Goal: Task Accomplishment & Management: Manage account settings

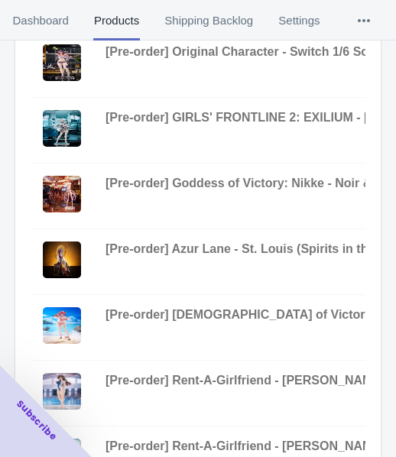
scroll to position [611, 0]
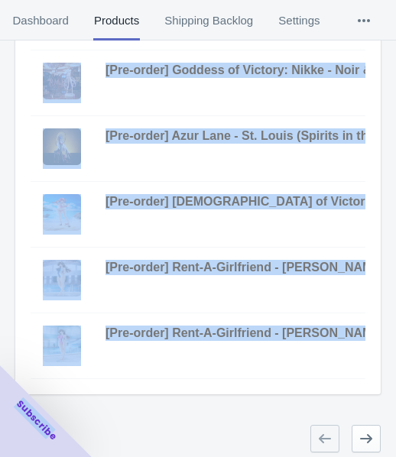
drag, startPoint x: 82, startPoint y: 377, endPoint x: 343, endPoint y: 375, distance: 261.3
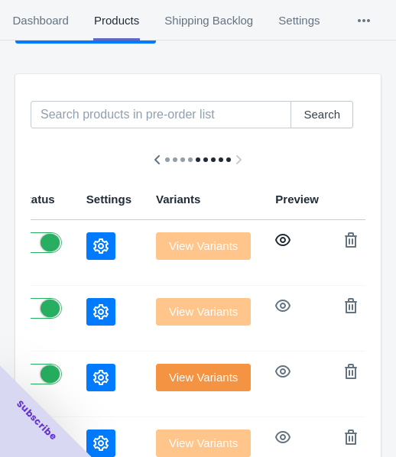
scroll to position [76, 0]
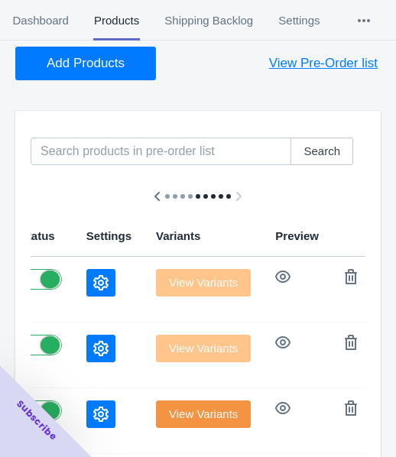
click at [93, 283] on icon "button" at bounding box center [100, 282] width 15 height 15
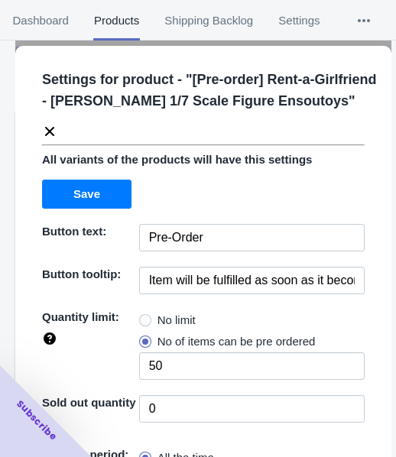
click at [160, 328] on span "No limit" at bounding box center [176, 319] width 38 height 15
click at [144, 317] on input "No limit" at bounding box center [143, 316] width 1 height 1
radio input "true"
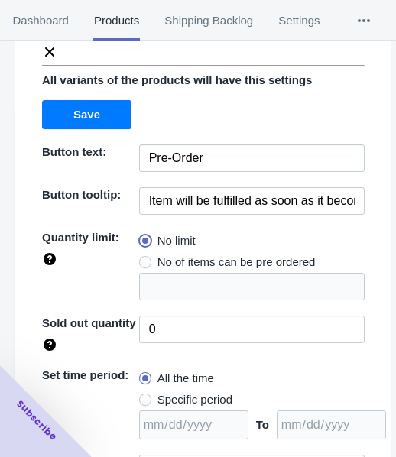
scroll to position [222, 0]
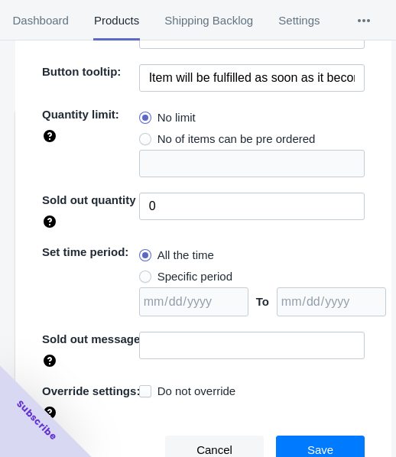
click at [195, 280] on span "Specific period" at bounding box center [194, 276] width 75 height 15
click at [144, 273] on input "Specific period" at bounding box center [143, 273] width 1 height 1
radio input "true"
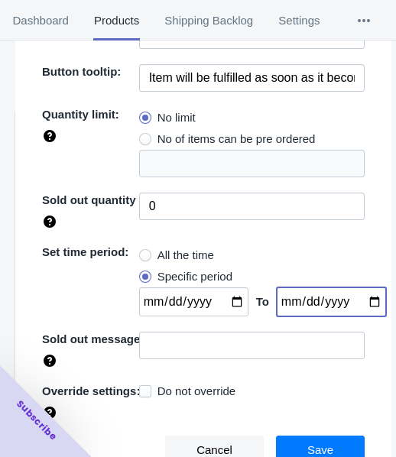
click at [359, 301] on input "date" at bounding box center [331, 301] width 109 height 29
type input "[DATE]"
click at [225, 299] on input "date" at bounding box center [193, 301] width 109 height 29
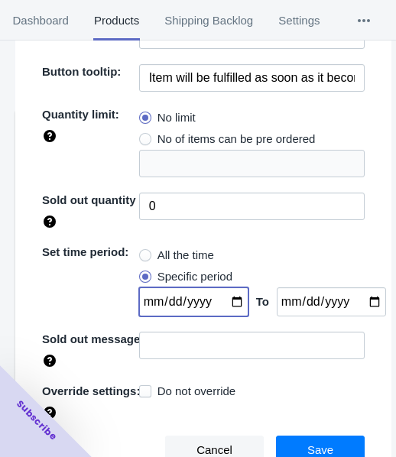
type input "[DATE]"
click at [296, 445] on button "Save" at bounding box center [320, 449] width 89 height 29
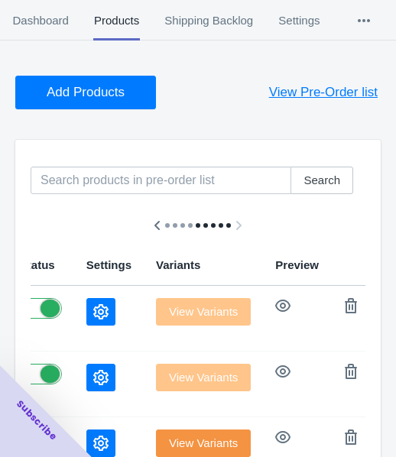
scroll to position [0, 0]
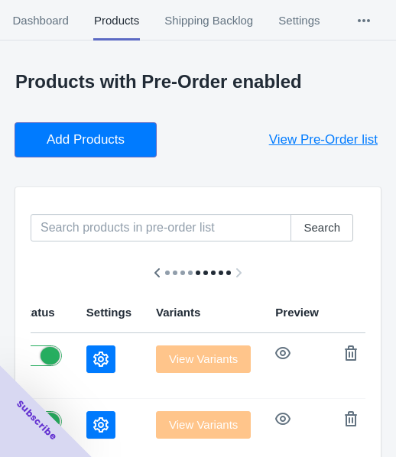
click at [57, 131] on button "Add Products" at bounding box center [85, 140] width 141 height 34
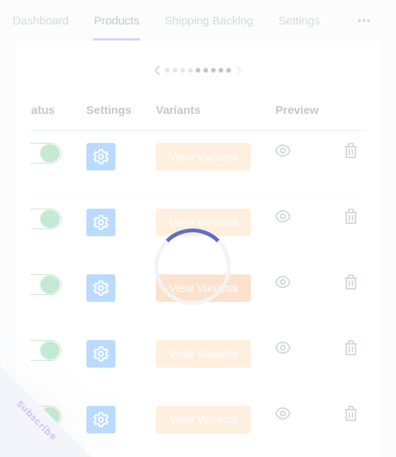
scroll to position [229, 0]
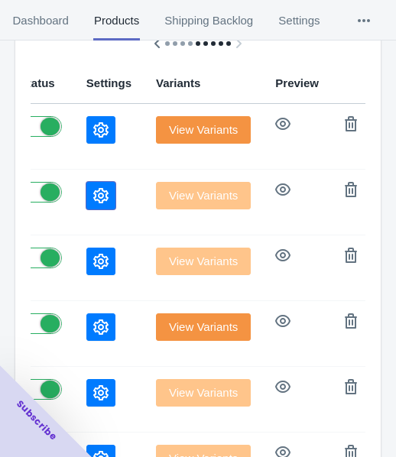
click at [93, 190] on icon "button" at bounding box center [100, 195] width 15 height 15
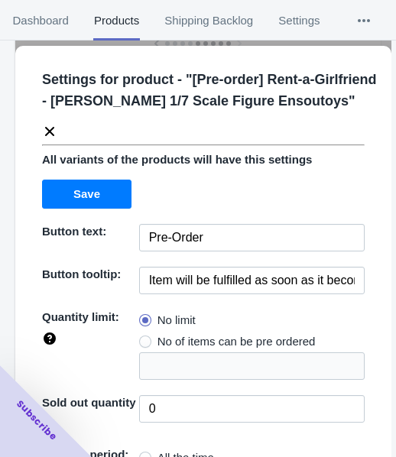
click at [50, 139] on icon at bounding box center [49, 131] width 15 height 15
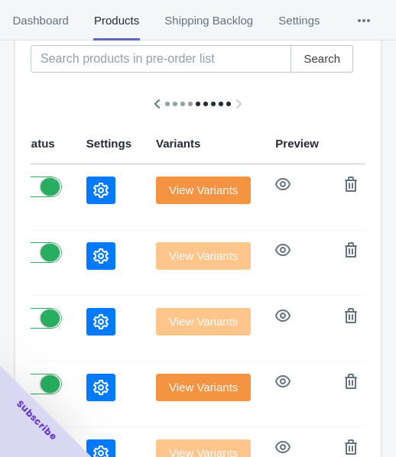
scroll to position [153, 0]
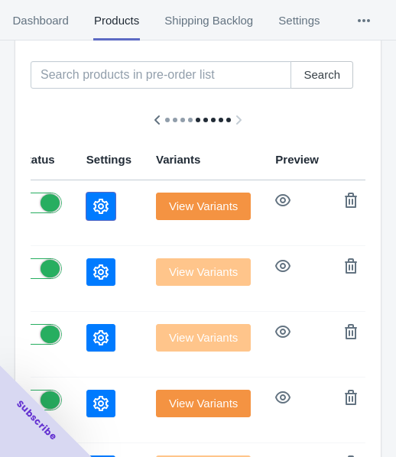
click at [86, 206] on button "button" at bounding box center [100, 207] width 29 height 28
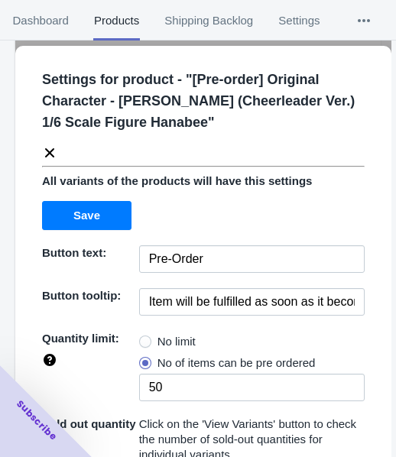
click at [149, 341] on label "No limit" at bounding box center [167, 341] width 57 height 21
click at [144, 338] on input "No limit" at bounding box center [143, 338] width 1 height 1
radio input "true"
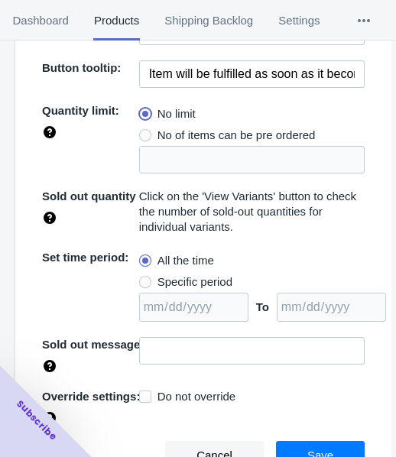
scroll to position [231, 0]
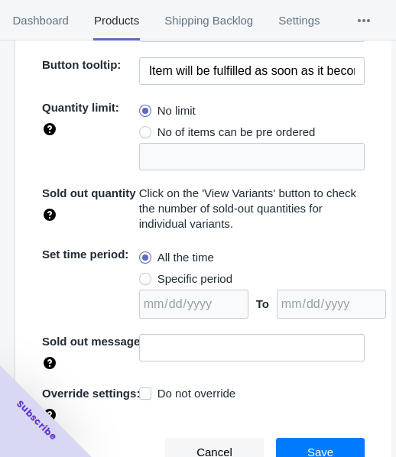
click at [163, 280] on span "Specific period" at bounding box center [194, 278] width 75 height 15
click at [144, 276] on input "Specific period" at bounding box center [143, 275] width 1 height 1
radio input "true"
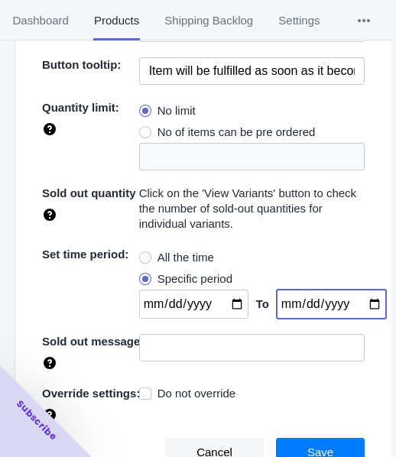
click at [361, 303] on input "date" at bounding box center [331, 304] width 109 height 29
type input "[DATE]"
click at [224, 296] on input "date" at bounding box center [193, 304] width 109 height 29
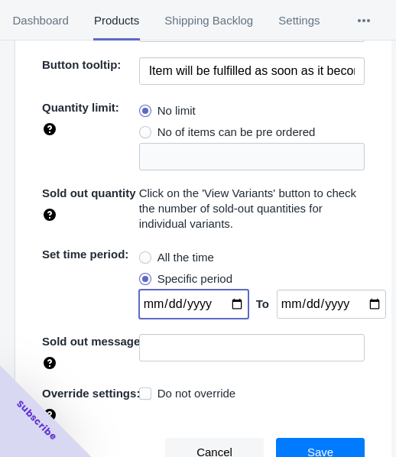
type input "[DATE]"
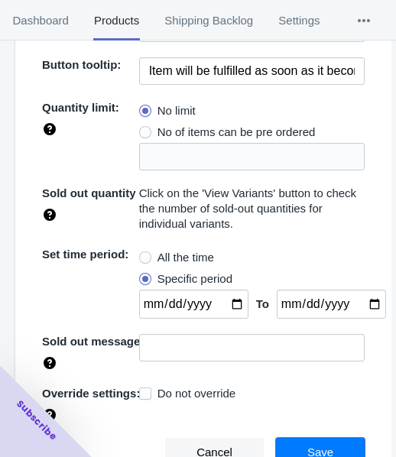
click at [288, 442] on button "Save" at bounding box center [320, 452] width 89 height 29
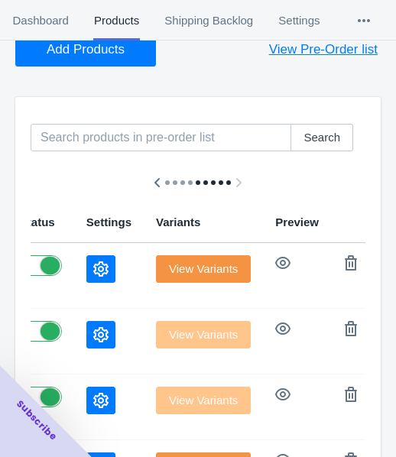
scroll to position [0, 0]
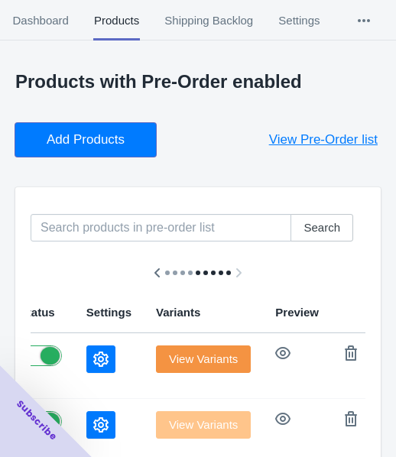
click at [101, 142] on span "Add Products" at bounding box center [86, 139] width 78 height 15
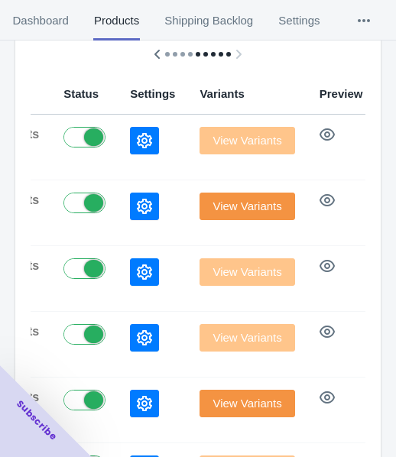
scroll to position [229, 0]
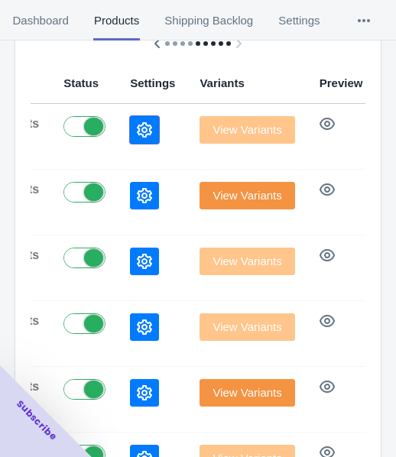
click at [137, 124] on icon "button" at bounding box center [144, 129] width 15 height 15
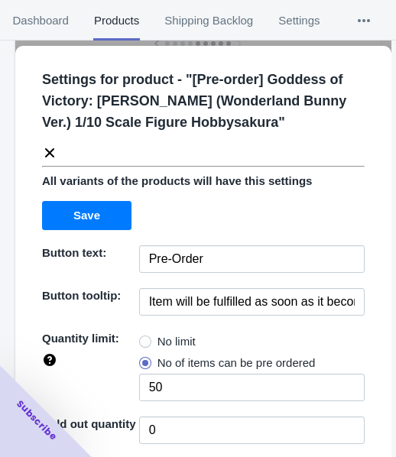
click at [160, 335] on span "No limit" at bounding box center [176, 341] width 38 height 15
click at [144, 338] on input "No limit" at bounding box center [143, 338] width 1 height 1
radio input "true"
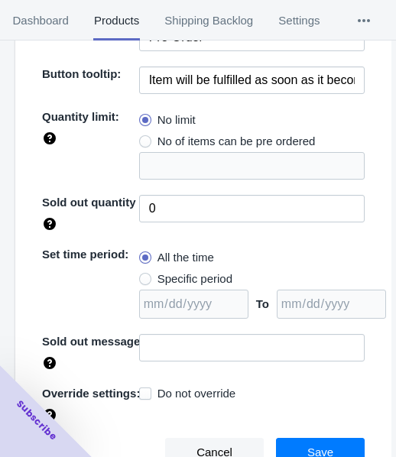
click at [176, 275] on span "Specific period" at bounding box center [194, 278] width 75 height 15
click at [144, 275] on input "Specific period" at bounding box center [143, 275] width 1 height 1
radio input "true"
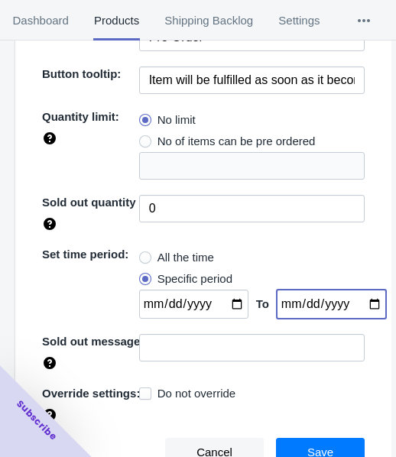
click at [361, 304] on input "date" at bounding box center [331, 304] width 109 height 29
type input "[DATE]"
click at [230, 301] on input "date" at bounding box center [193, 304] width 109 height 29
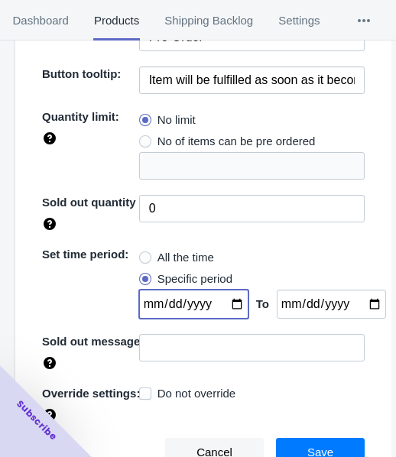
type input "[DATE]"
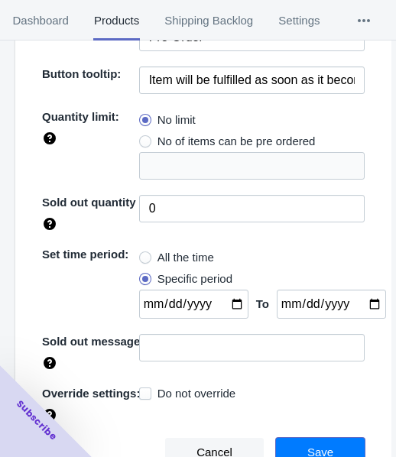
click at [307, 453] on span "Save" at bounding box center [320, 452] width 26 height 12
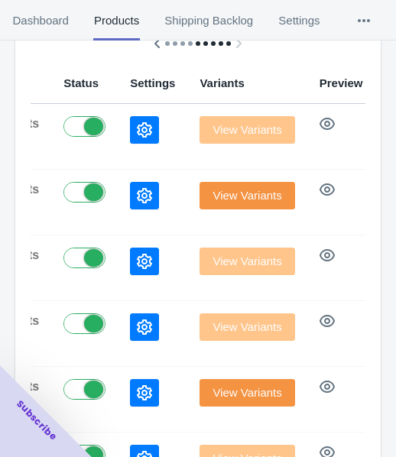
click at [137, 130] on icon "button" at bounding box center [144, 129] width 15 height 15
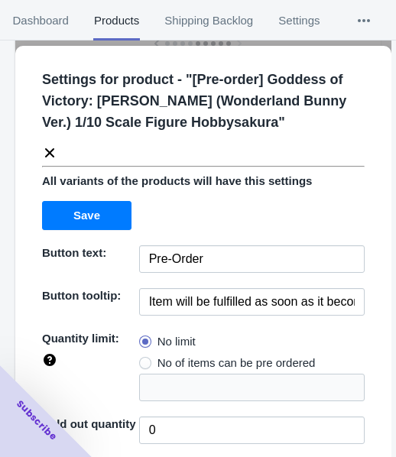
click at [49, 149] on icon at bounding box center [49, 152] width 15 height 15
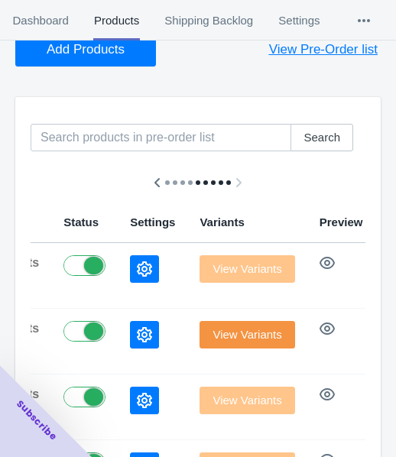
scroll to position [0, 0]
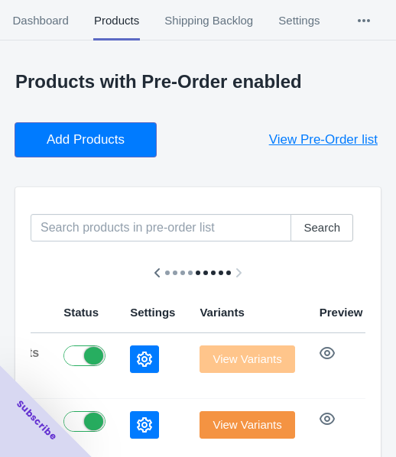
click at [79, 146] on span "Add Products" at bounding box center [86, 139] width 78 height 15
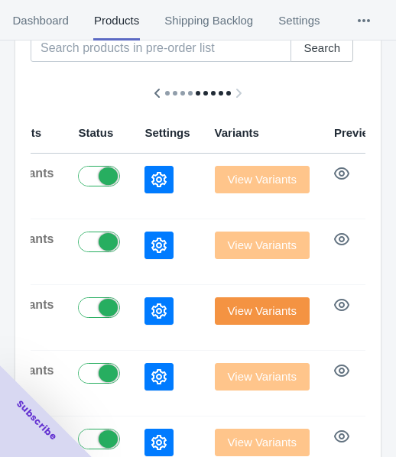
scroll to position [229, 0]
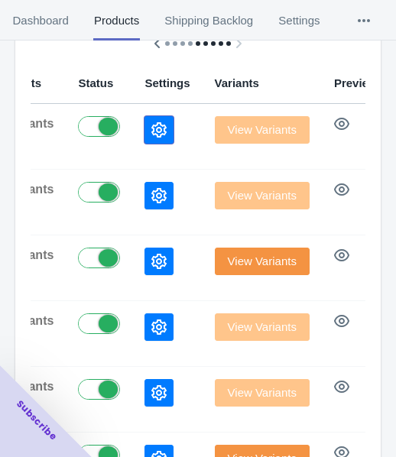
click at [151, 124] on icon "button" at bounding box center [158, 129] width 15 height 15
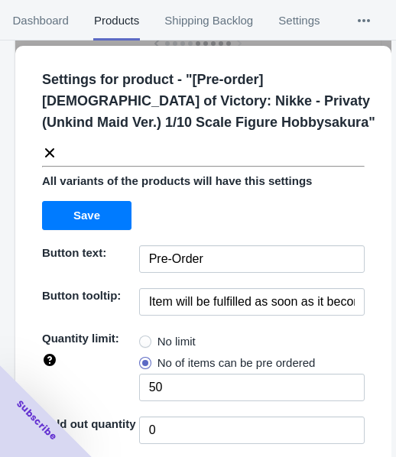
click at [147, 341] on label "No limit" at bounding box center [167, 341] width 57 height 21
click at [144, 338] on input "No limit" at bounding box center [143, 338] width 1 height 1
radio input "true"
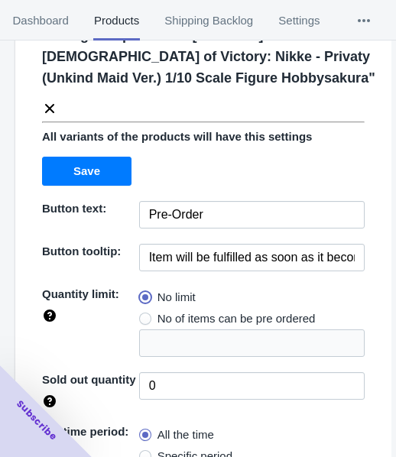
scroll to position [222, 0]
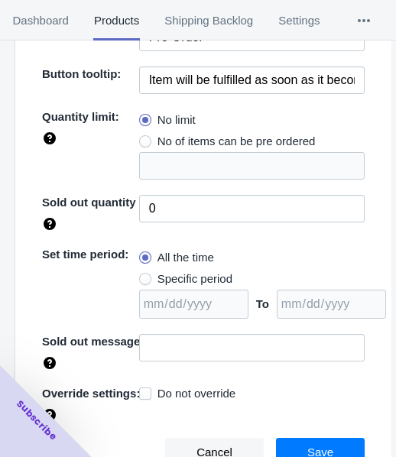
click at [183, 281] on span "Specific period" at bounding box center [194, 278] width 75 height 15
click at [144, 276] on input "Specific period" at bounding box center [143, 275] width 1 height 1
radio input "true"
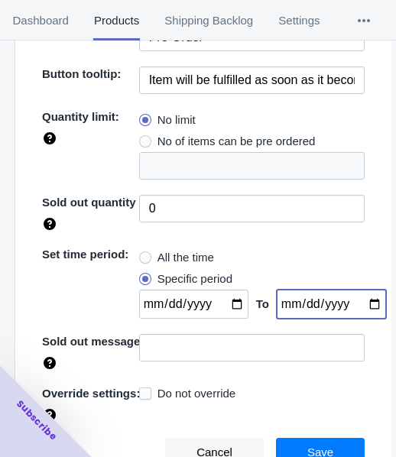
click at [356, 303] on input "date" at bounding box center [331, 304] width 109 height 29
type input "[DATE]"
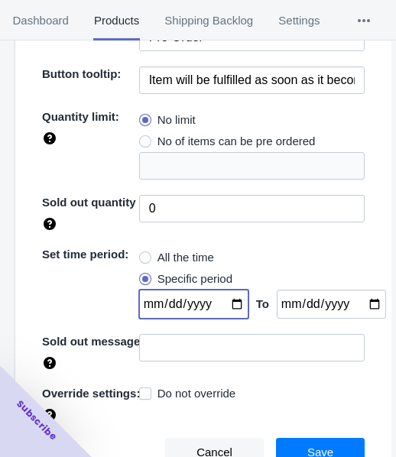
click at [229, 299] on input "date" at bounding box center [193, 304] width 109 height 29
type input "[DATE]"
click at [289, 442] on button "Save" at bounding box center [320, 452] width 89 height 29
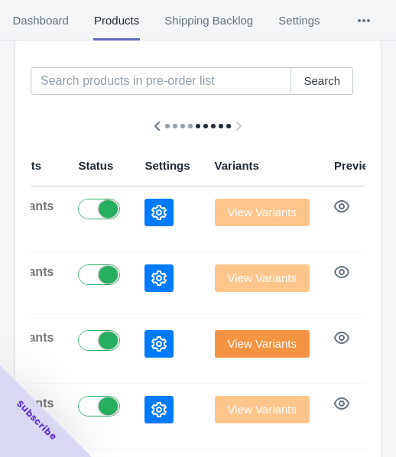
scroll to position [0, 0]
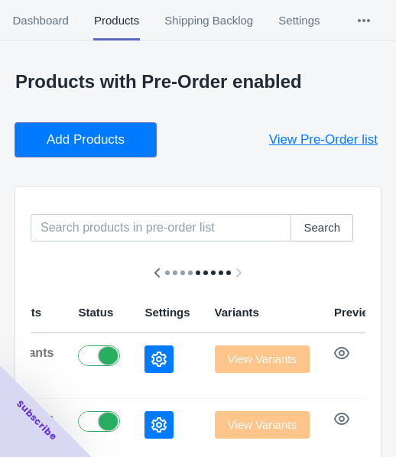
click at [99, 143] on span "Add Products" at bounding box center [86, 139] width 78 height 15
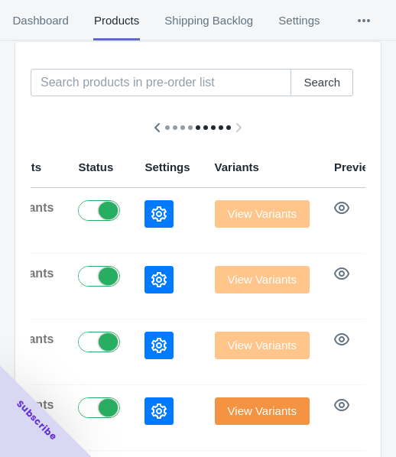
scroll to position [153, 0]
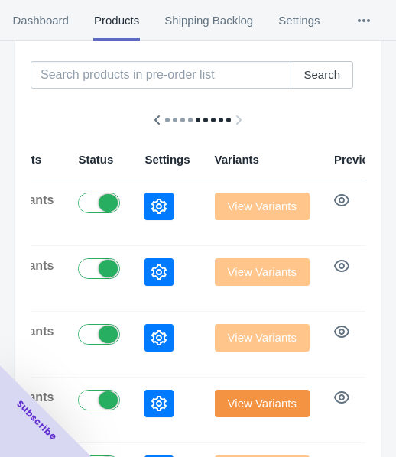
click at [144, 200] on button "button" at bounding box center [158, 207] width 29 height 28
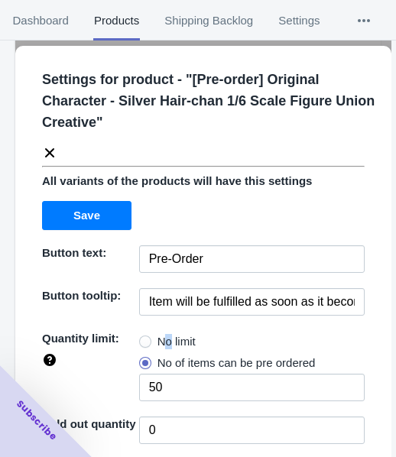
click at [165, 340] on span "No limit" at bounding box center [176, 341] width 38 height 15
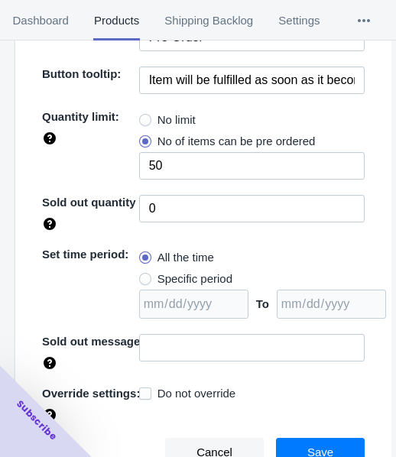
click at [148, 121] on label "No limit" at bounding box center [167, 119] width 57 height 21
click at [144, 117] on input "No limit" at bounding box center [143, 116] width 1 height 1
radio input "true"
drag, startPoint x: 179, startPoint y: 274, endPoint x: 282, endPoint y: 287, distance: 103.9
click at [178, 275] on span "Specific period" at bounding box center [194, 278] width 75 height 15
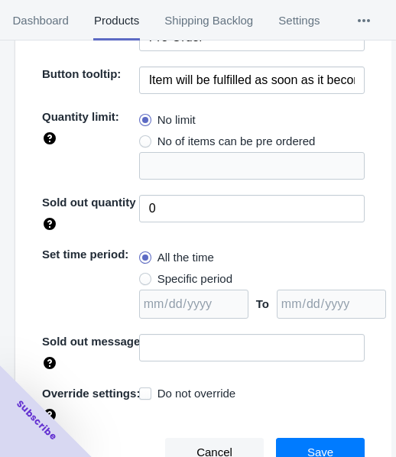
click at [144, 275] on input "Specific period" at bounding box center [143, 275] width 1 height 1
radio input "true"
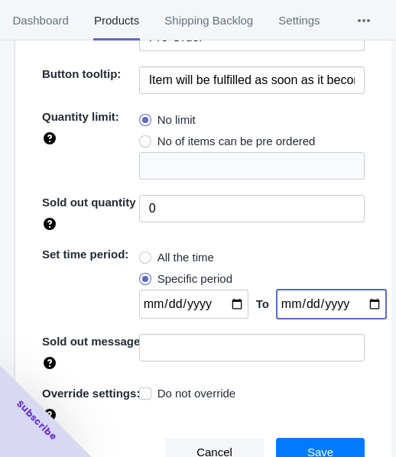
drag, startPoint x: 348, startPoint y: 299, endPoint x: 356, endPoint y: 299, distance: 7.7
click at [348, 299] on input "date" at bounding box center [331, 304] width 109 height 29
type input "[DATE]"
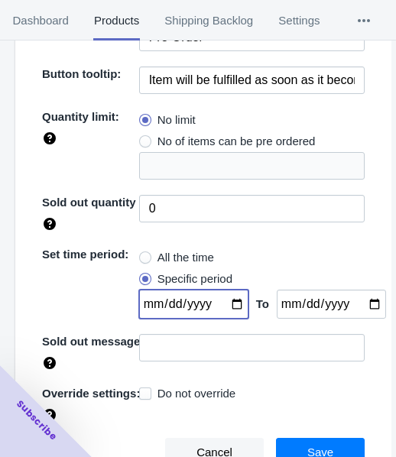
click at [225, 298] on input "date" at bounding box center [193, 304] width 109 height 29
type input "[DATE]"
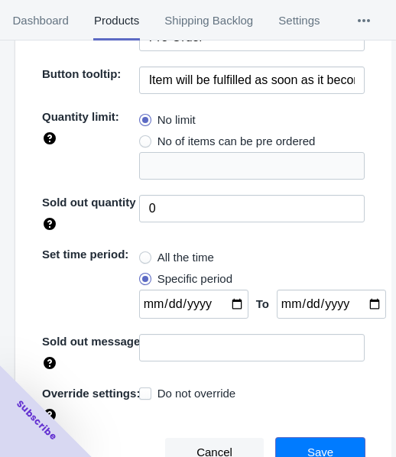
click at [307, 450] on span "Save" at bounding box center [320, 452] width 26 height 12
